Goal: Task Accomplishment & Management: Manage account settings

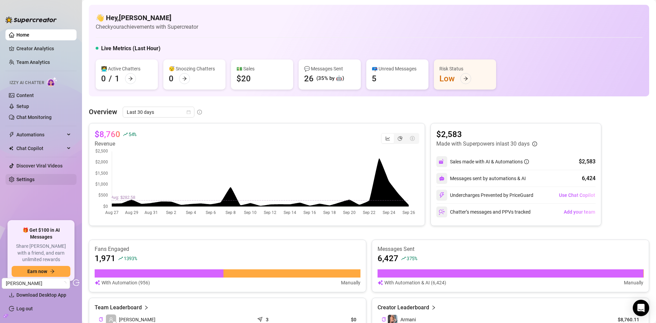
click at [35, 177] on link "Settings" at bounding box center [25, 179] width 18 height 5
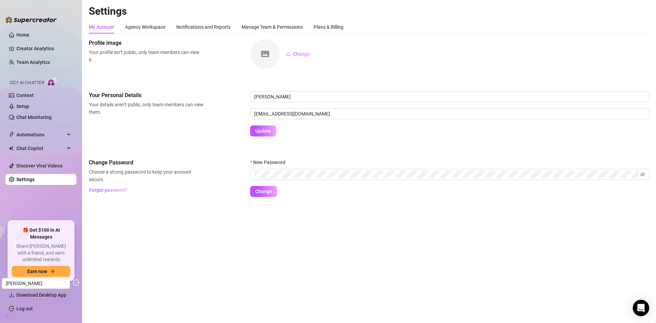
click at [313, 26] on div "My Account Agency Workspace Notifications and Reports Manage Team & Permissions…" at bounding box center [216, 26] width 254 height 13
click at [335, 26] on div "Plans & Billing" at bounding box center [329, 27] width 30 height 8
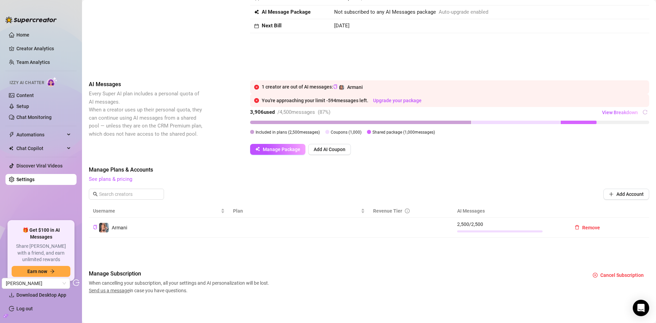
scroll to position [47, 0]
